Goal: Information Seeking & Learning: Learn about a topic

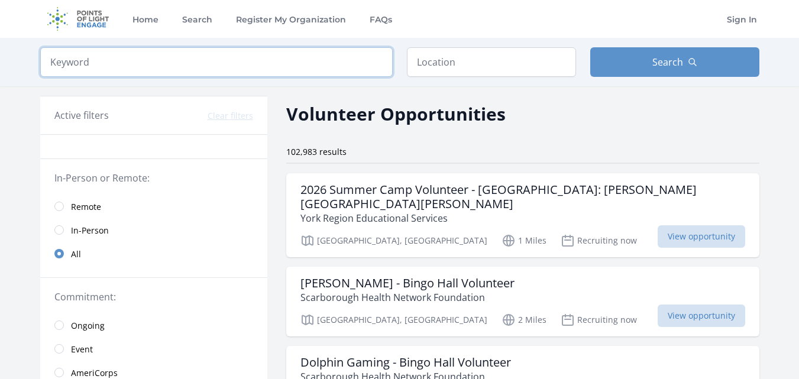
click at [206, 67] on input "search" at bounding box center [216, 62] width 352 height 30
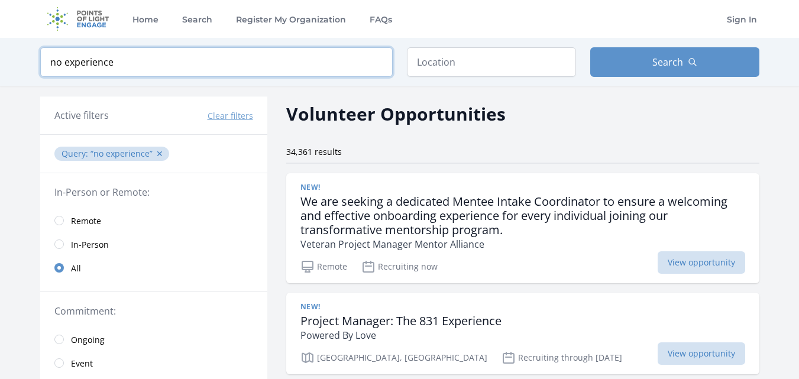
type input "no experience"
click button "submit" at bounding box center [0, 0] width 0 height 0
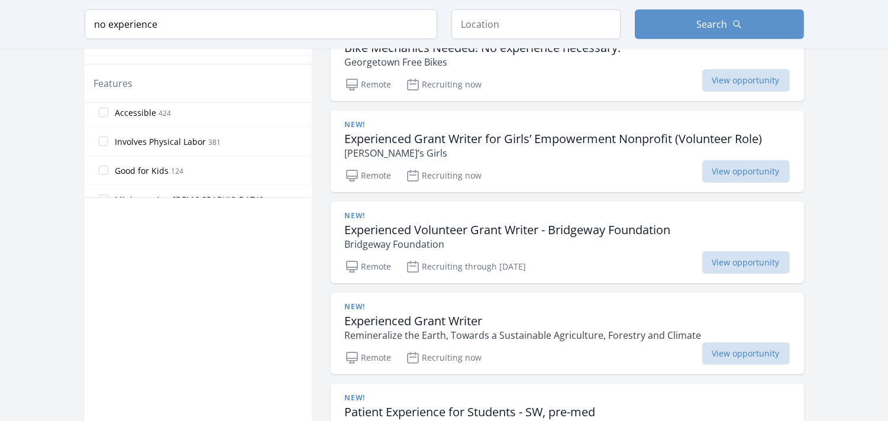
scroll to position [143, 0]
click at [131, 180] on span "Good for Kids" at bounding box center [142, 178] width 54 height 12
click at [108, 180] on input "Good for Kids 124" at bounding box center [103, 177] width 9 height 9
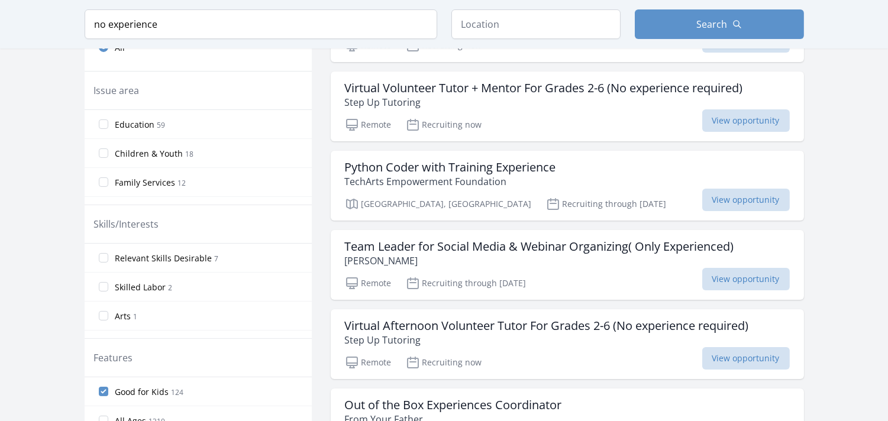
scroll to position [343, 0]
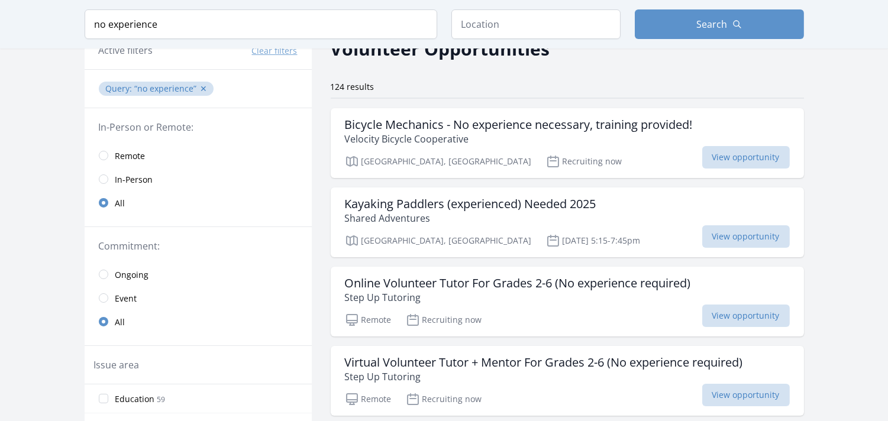
scroll to position [16, 0]
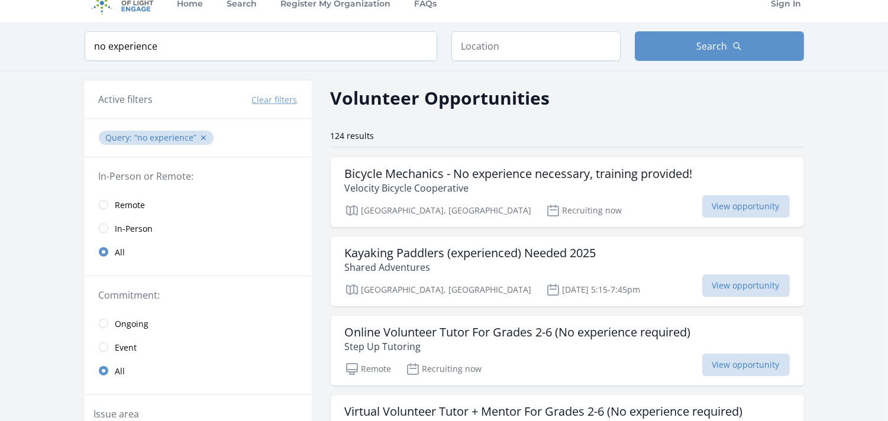
click at [716, 200] on span "View opportunity" at bounding box center [746, 206] width 88 height 22
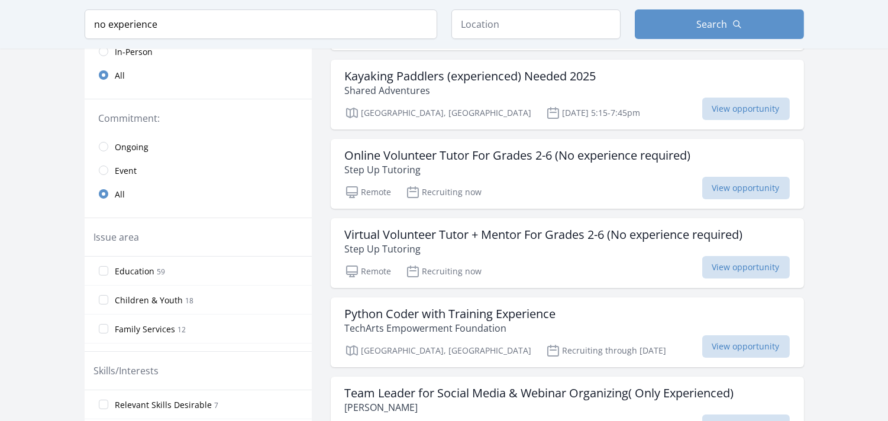
scroll to position [180, 0]
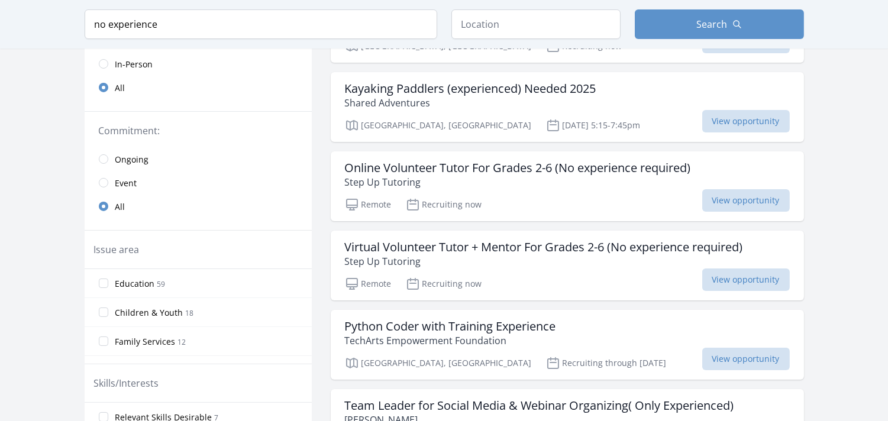
click at [128, 162] on span "Ongoing" at bounding box center [132, 160] width 34 height 12
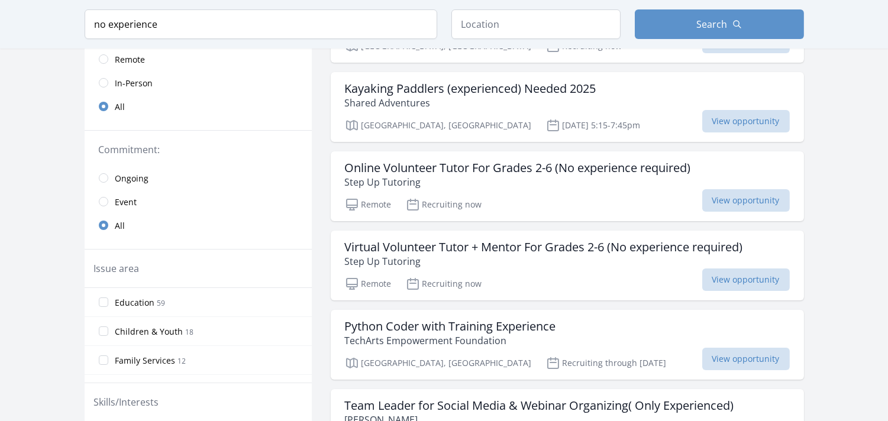
scroll to position [199, 0]
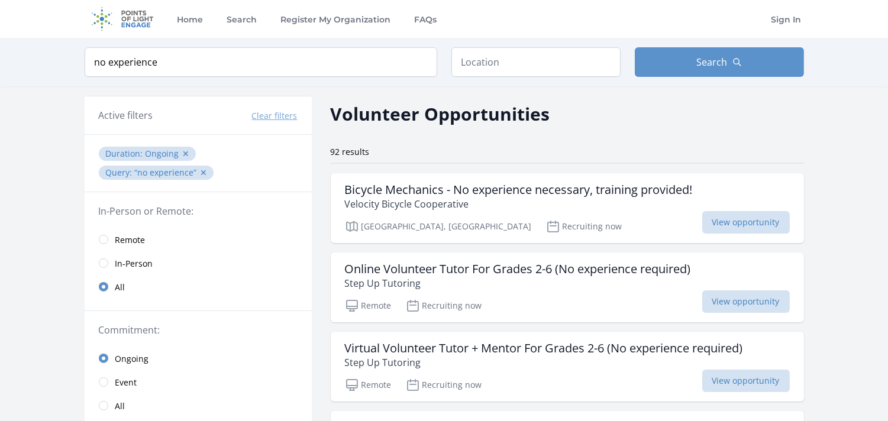
scroll to position [102, 0]
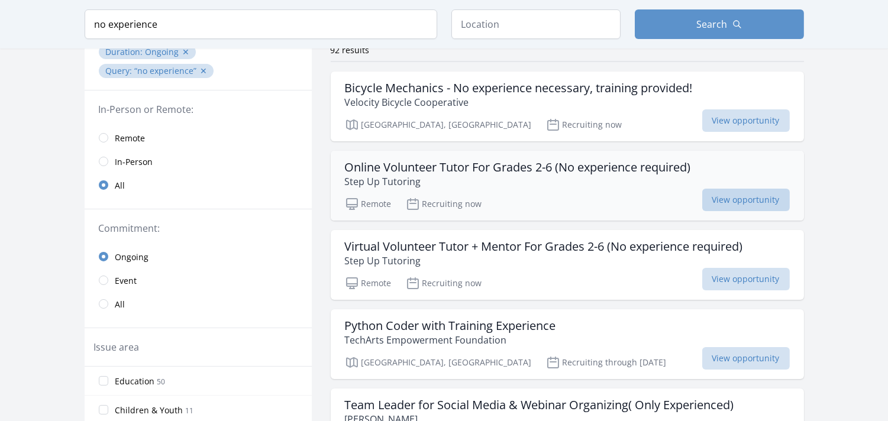
click at [752, 208] on span "View opportunity" at bounding box center [746, 200] width 88 height 22
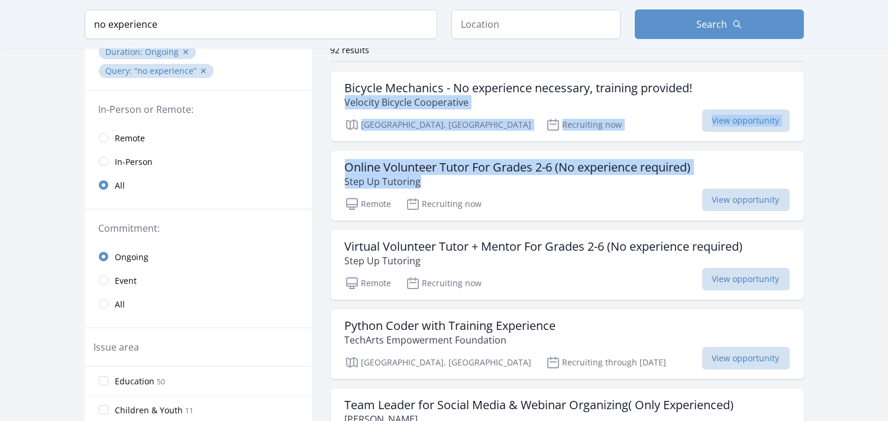
drag, startPoint x: 889, startPoint y: 104, endPoint x: 897, endPoint y: 176, distance: 72.6
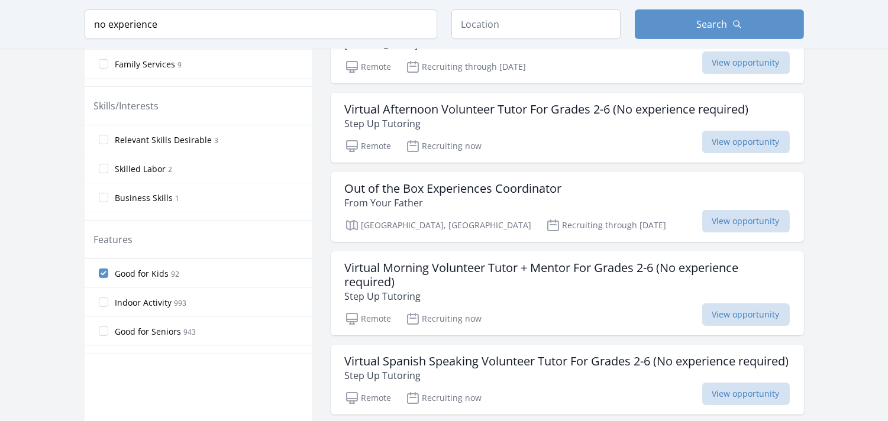
scroll to position [484, 0]
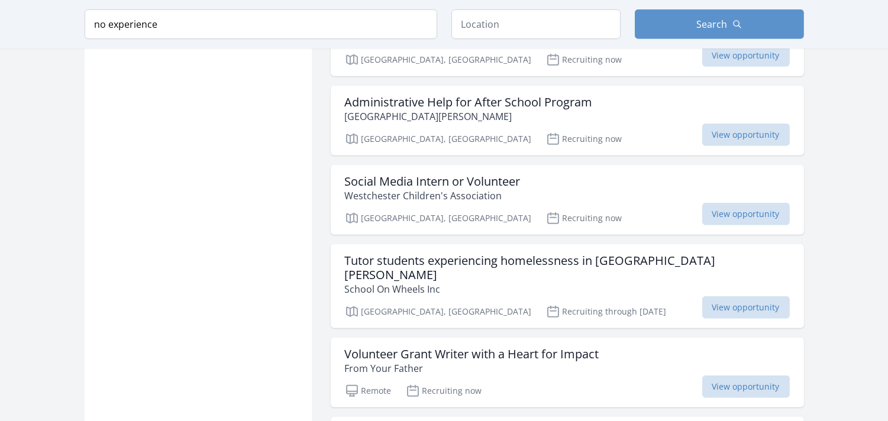
scroll to position [1228, 0]
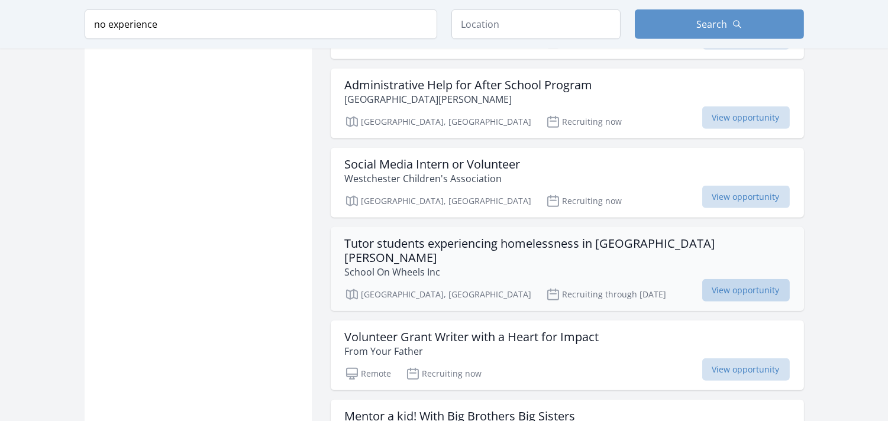
click at [724, 283] on span "View opportunity" at bounding box center [746, 290] width 88 height 22
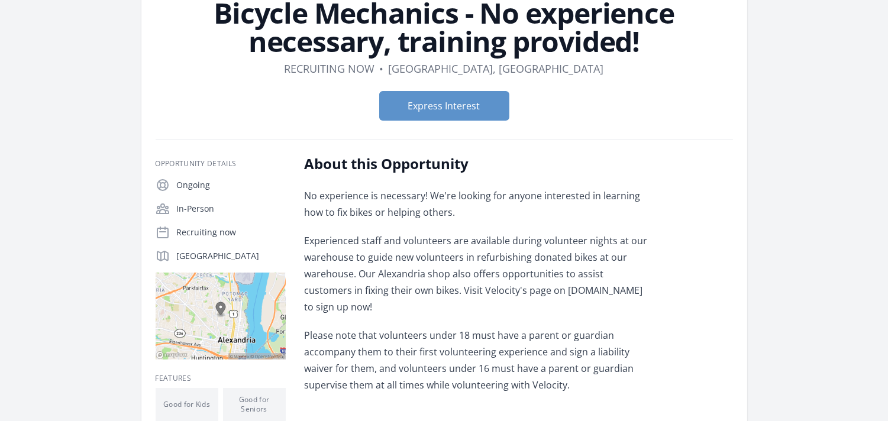
scroll to position [96, 0]
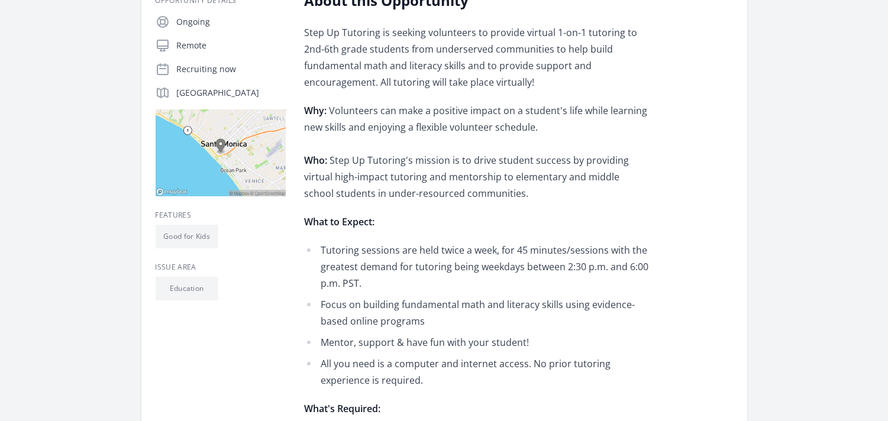
scroll to position [281, 0]
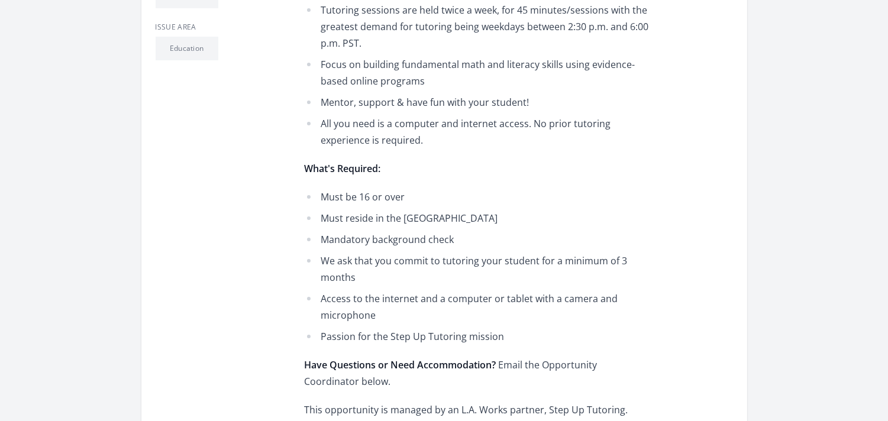
scroll to position [513, 0]
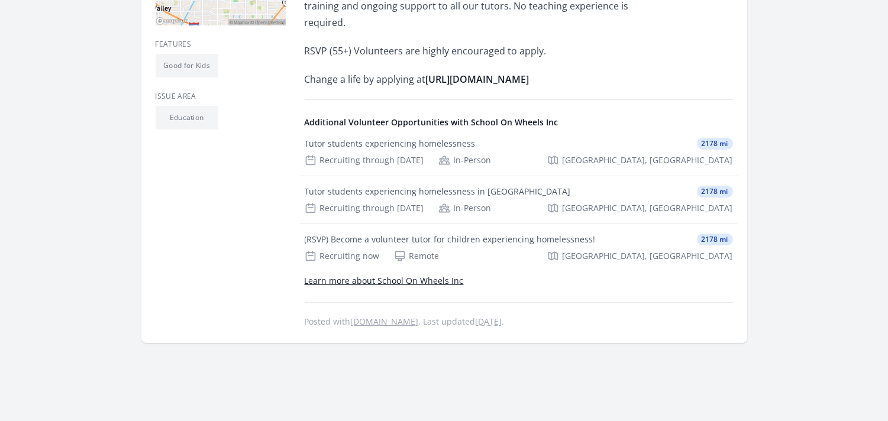
scroll to position [448, 0]
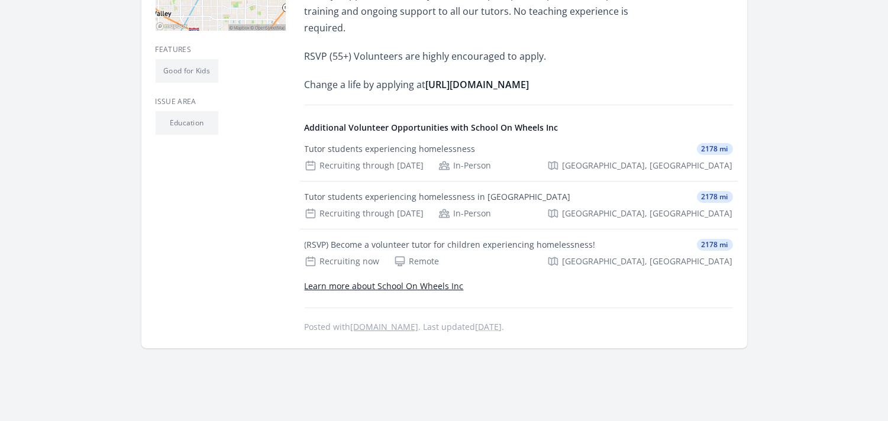
drag, startPoint x: 885, startPoint y: 232, endPoint x: 888, endPoint y: 219, distance: 13.8
click at [887, 219] on html "Home Search Register My Organization FAQs Sign In" at bounding box center [444, 92] width 888 height 1081
click at [836, 125] on main "Organization School On Wheels Inc Tutor students experiencing homelessness in S…" at bounding box center [444, 9] width 888 height 839
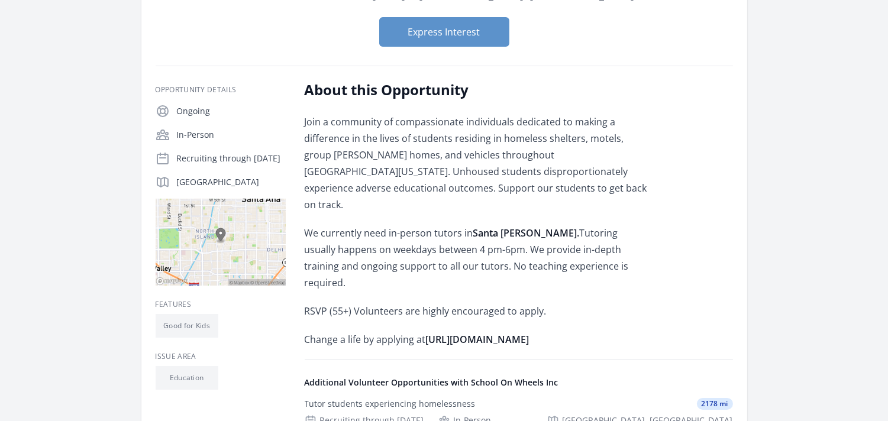
scroll to position [185, 0]
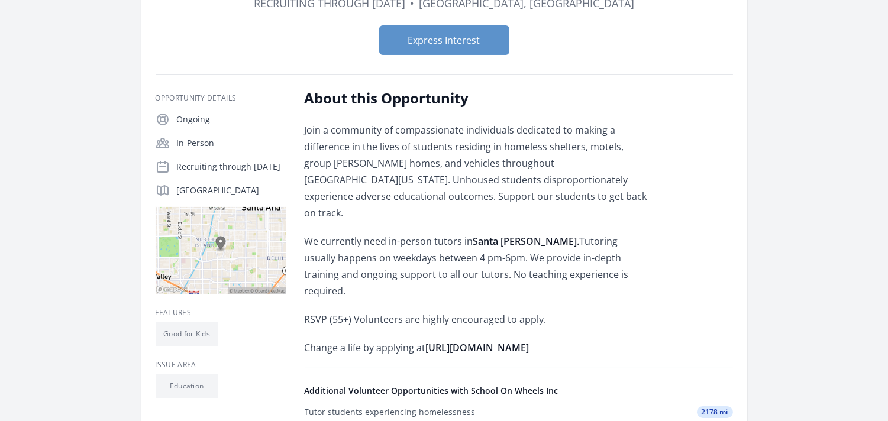
drag, startPoint x: 423, startPoint y: 285, endPoint x: 427, endPoint y: 296, distance: 11.8
click at [427, 339] on p "Change a life by applying at https://schoolonwheels.org/apply-to-be-a-volunteer/" at bounding box center [478, 347] width 346 height 17
copy span "https://schoolonwheels.org/apply-to-be-a-volunteer/"
